Goal: Task Accomplishment & Management: Complete application form

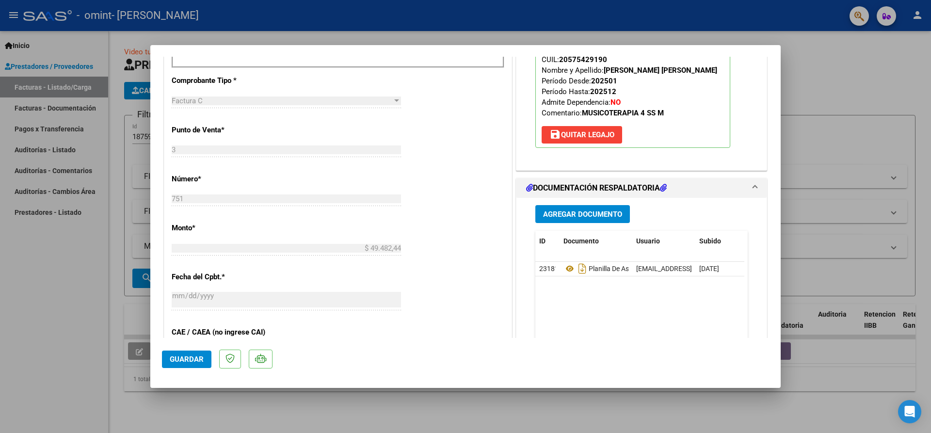
scroll to position [339, 0]
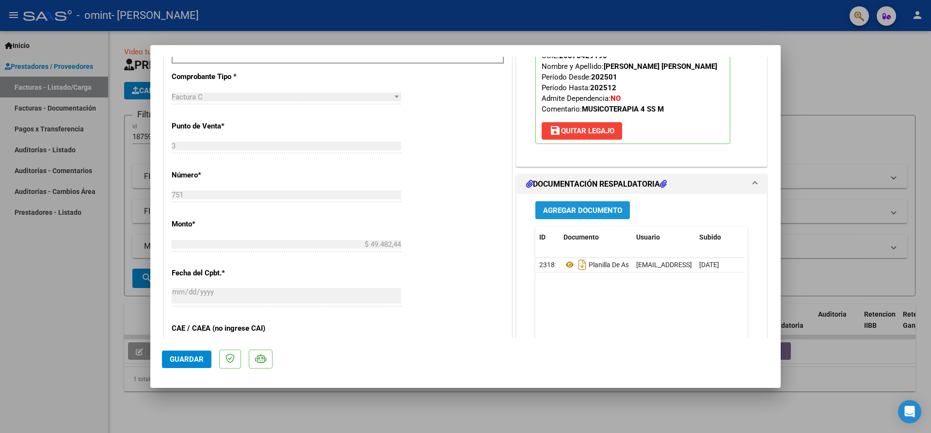
click at [572, 209] on span "Agregar Documento" at bounding box center [582, 210] width 79 height 9
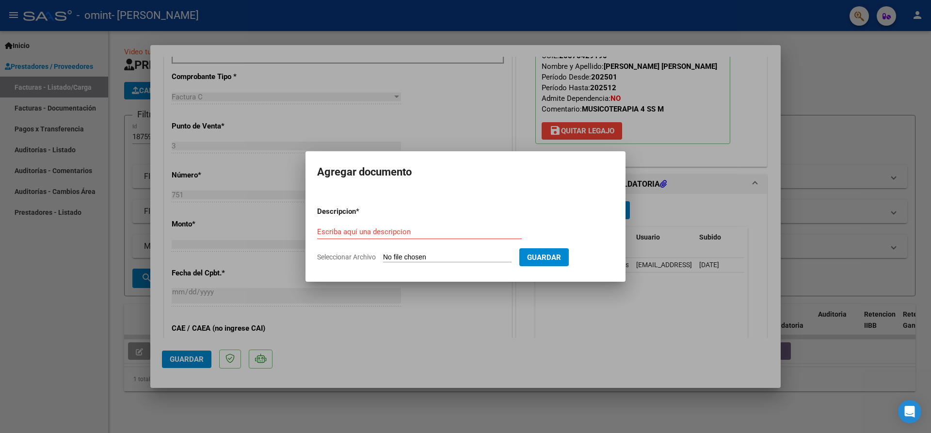
click at [474, 258] on input "Seleccionar Archivo" at bounding box center [447, 257] width 129 height 9
type input "C:\fakepath\[DATE] 19-04.pdf"
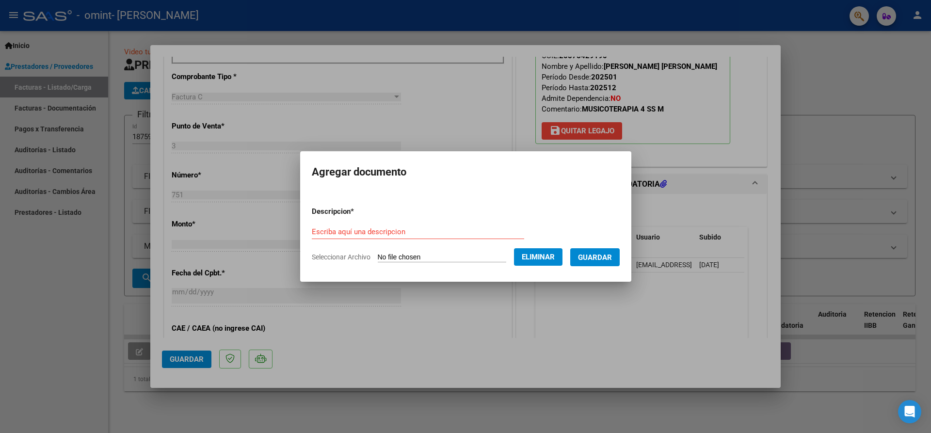
click at [403, 212] on form "Descripcion * Escriba aquí una descripcion Seleccionar Archivo Eliminar Guardar" at bounding box center [466, 234] width 308 height 71
click at [395, 225] on div "Escriba aquí una descripcion" at bounding box center [418, 232] width 212 height 15
type input "P"
type input "ASISTECIA"
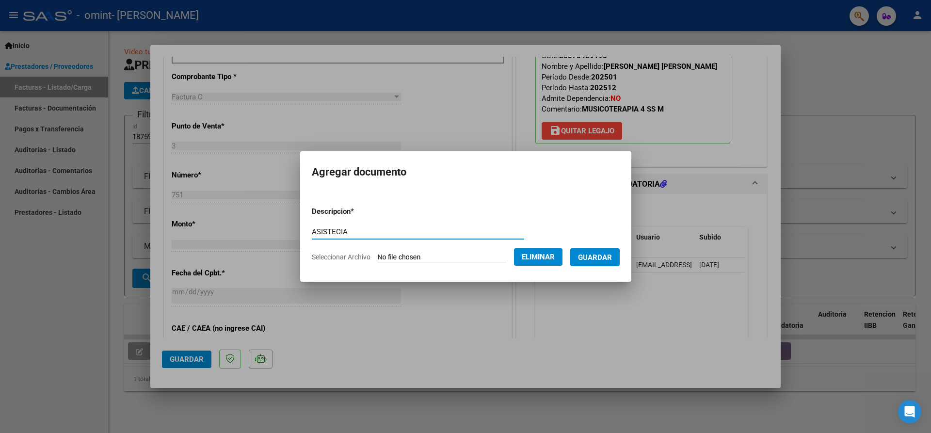
click at [605, 260] on span "Guardar" at bounding box center [595, 257] width 34 height 9
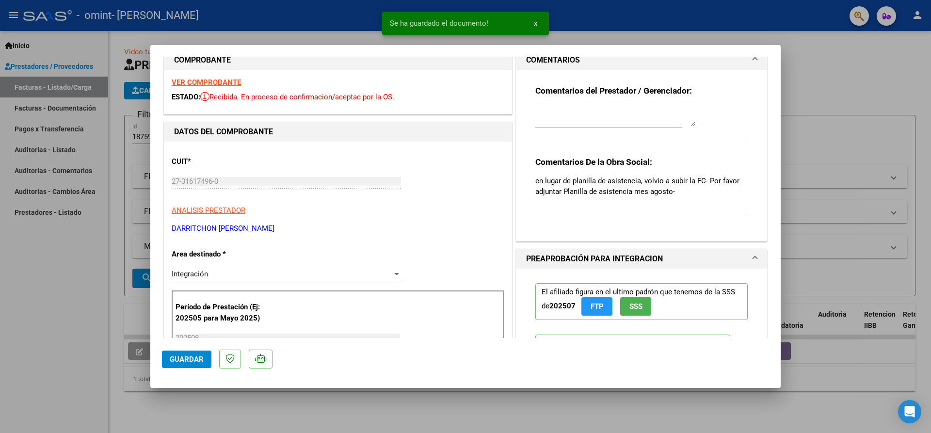
scroll to position [0, 0]
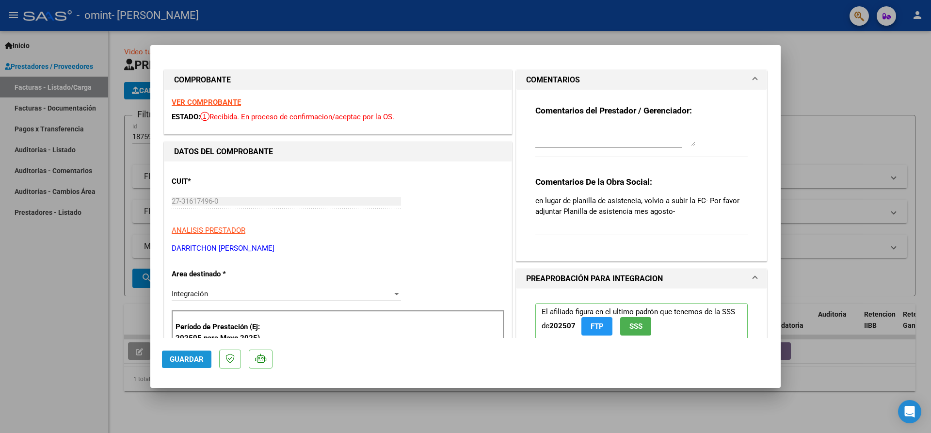
click at [194, 363] on span "Guardar" at bounding box center [187, 359] width 34 height 9
click at [837, 60] on div at bounding box center [465, 216] width 931 height 433
type input "$ 0,00"
